Goal: Check status: Check status

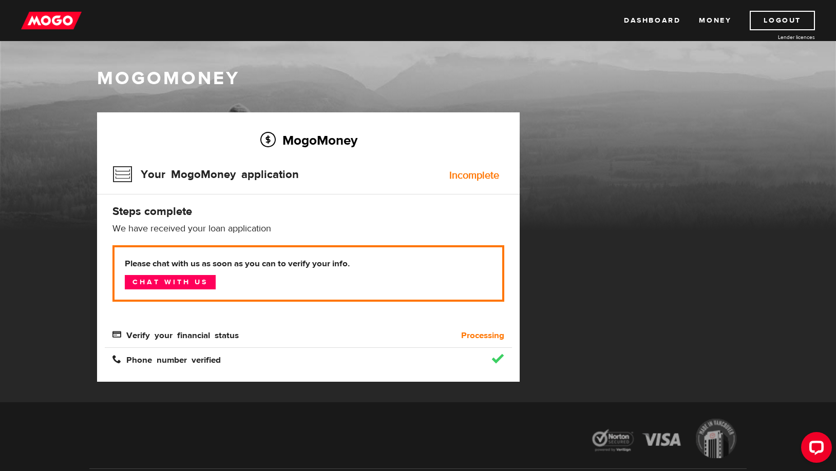
click at [162, 336] on span "Verify your financial status" at bounding box center [175, 334] width 126 height 9
click at [472, 336] on b "Processing" at bounding box center [482, 336] width 43 height 12
click at [536, 106] on div "MogoMoney" at bounding box center [418, 148] width 836 height 164
click at [459, 177] on div "Incomplete" at bounding box center [474, 176] width 50 height 10
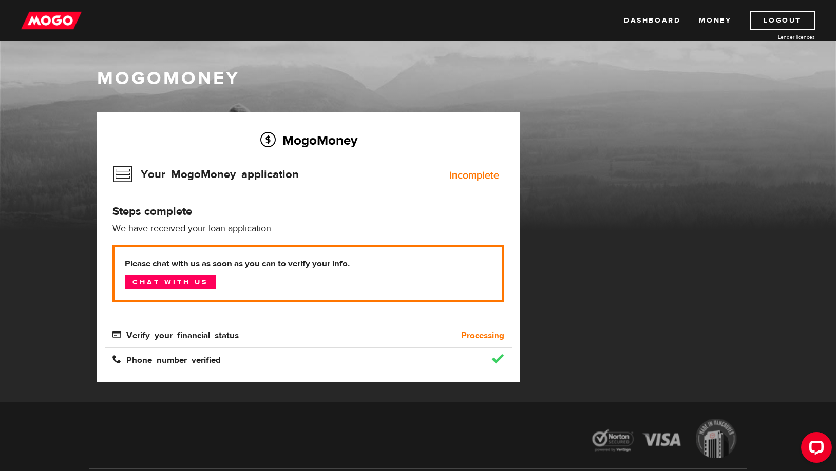
click at [459, 177] on div "Incomplete" at bounding box center [474, 176] width 50 height 10
click at [472, 337] on b "Processing" at bounding box center [482, 336] width 43 height 12
click at [710, 21] on link "Money" at bounding box center [715, 21] width 32 height 20
click at [652, 22] on link "Dashboard" at bounding box center [652, 21] width 56 height 20
